Goal: Task Accomplishment & Management: Manage account settings

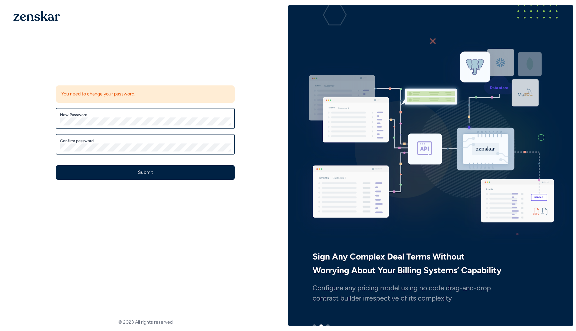
click at [113, 114] on label "New Password" at bounding box center [145, 114] width 171 height 5
click at [118, 180] on div "Update password You need to change your password. New Password Confirm password…" at bounding box center [145, 129] width 200 height 124
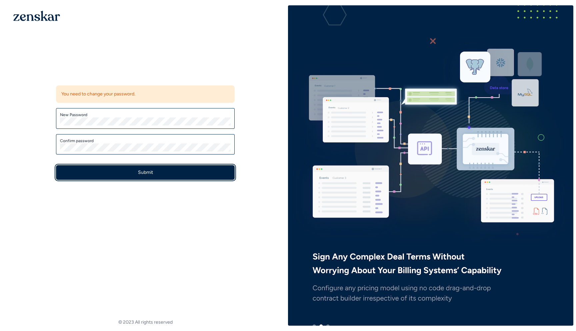
click at [116, 173] on button "Submit" at bounding box center [145, 172] width 179 height 15
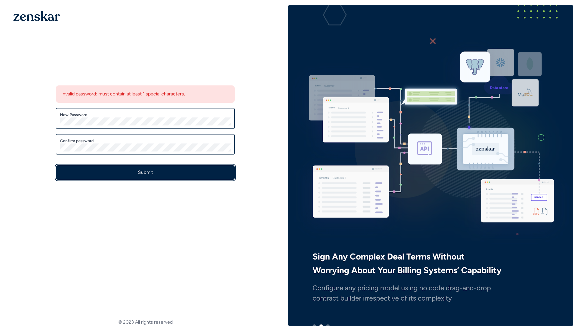
click at [140, 170] on button "Submit" at bounding box center [145, 172] width 179 height 15
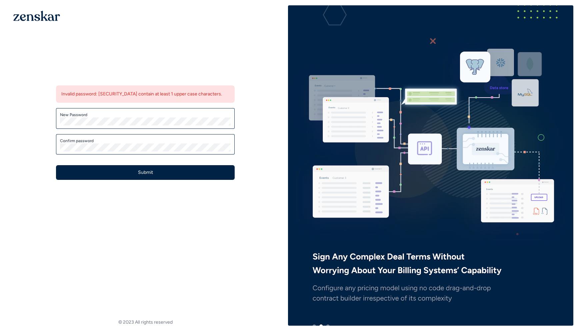
click at [134, 112] on label "New Password" at bounding box center [145, 114] width 171 height 5
click at [134, 116] on label "New Password" at bounding box center [145, 114] width 171 height 5
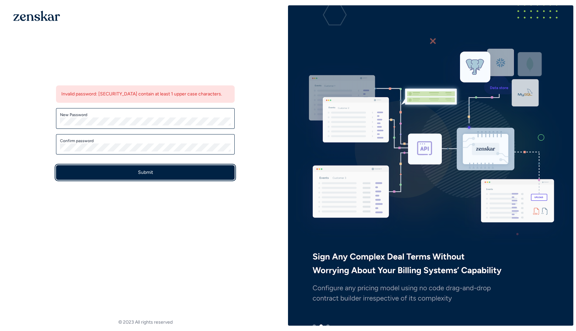
click at [138, 173] on button "Submit" at bounding box center [145, 172] width 179 height 15
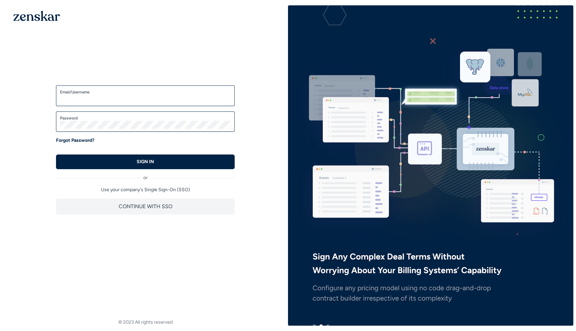
click at [94, 100] on input "Email/Username" at bounding box center [145, 99] width 171 height 8
type input "**********"
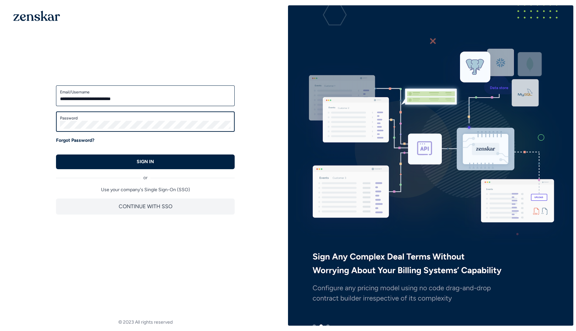
click at [87, 128] on div "Password" at bounding box center [145, 121] width 179 height 21
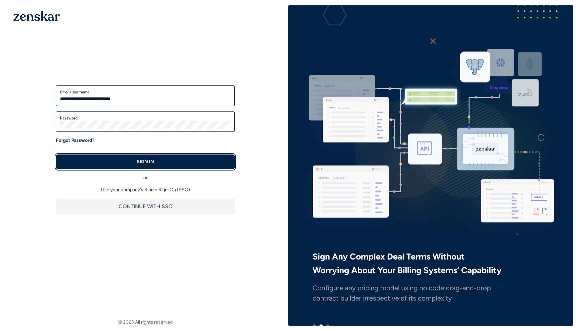
click at [66, 162] on button "SIGN IN" at bounding box center [145, 161] width 179 height 15
